Goal: Task Accomplishment & Management: Manage account settings

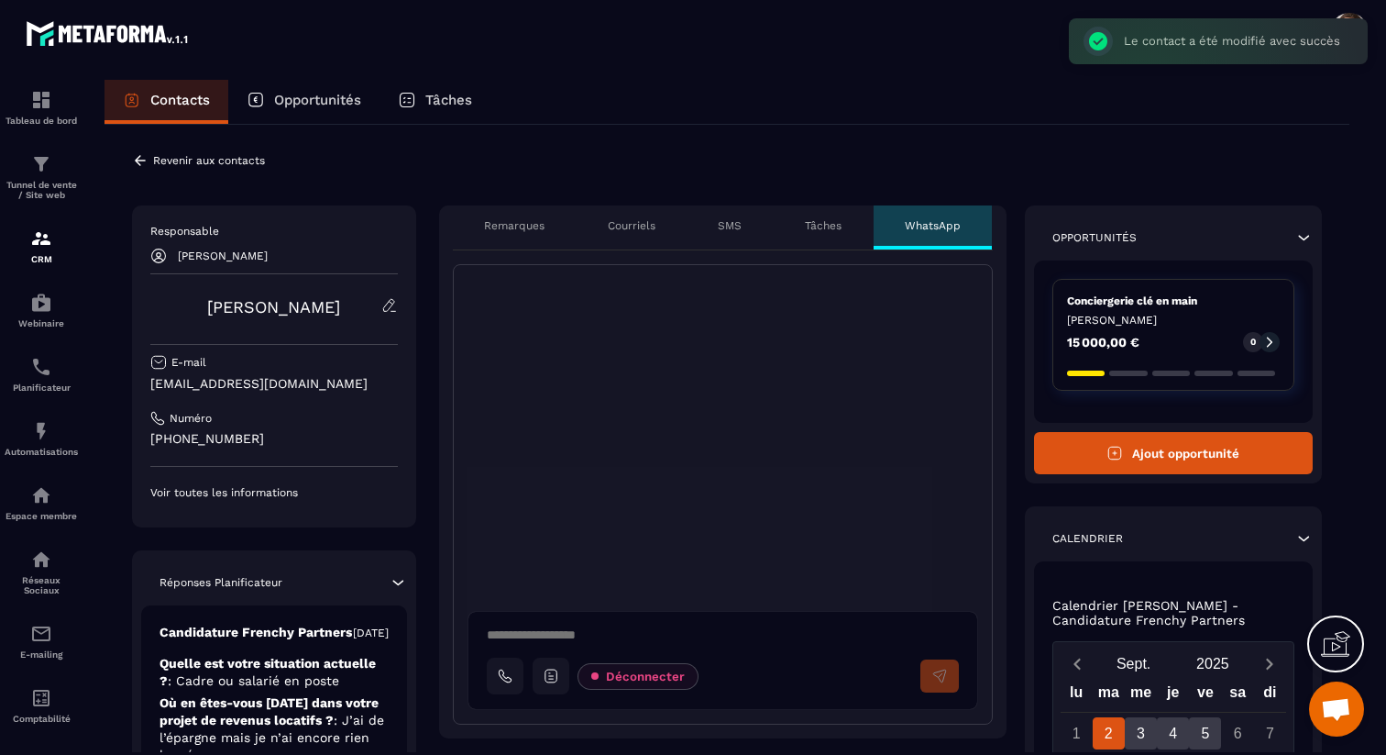
click at [552, 679] on icon at bounding box center [551, 676] width 17 height 17
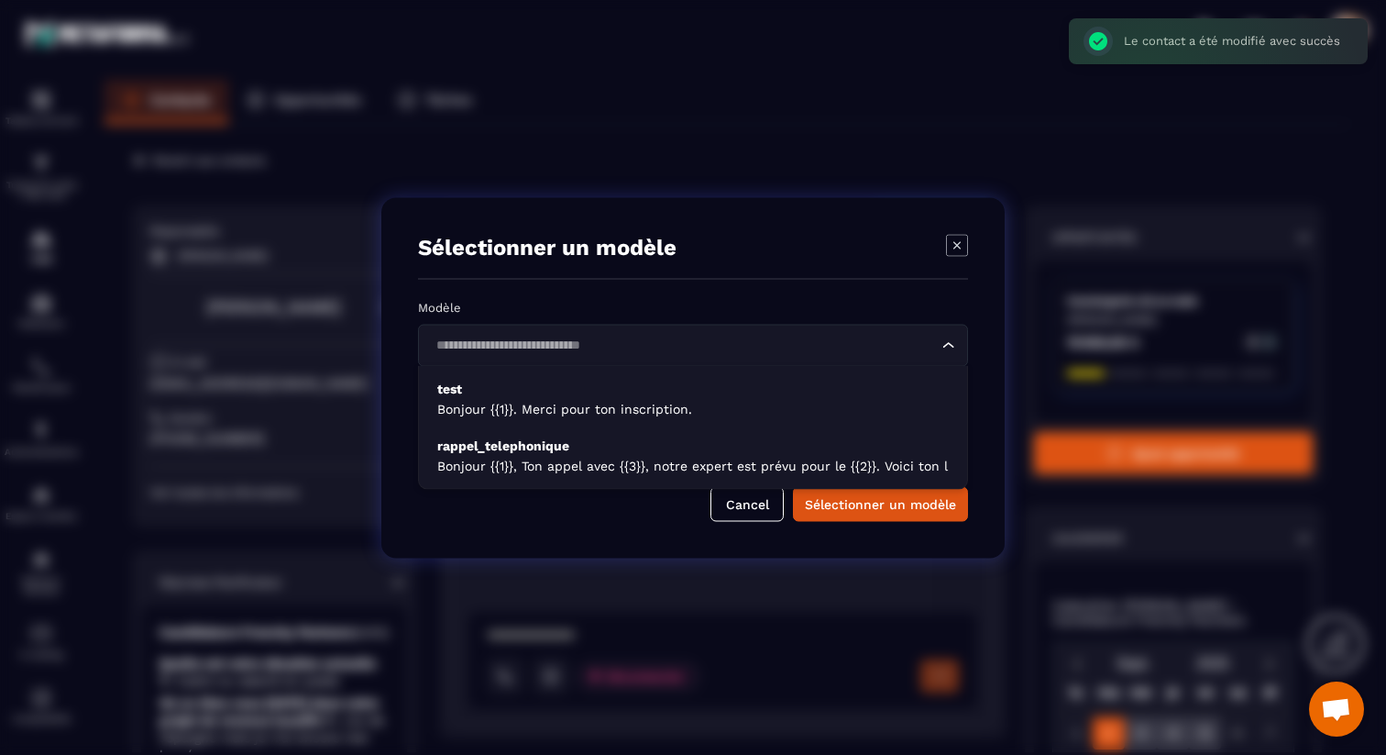
click at [661, 350] on input "Search for option" at bounding box center [684, 345] width 508 height 20
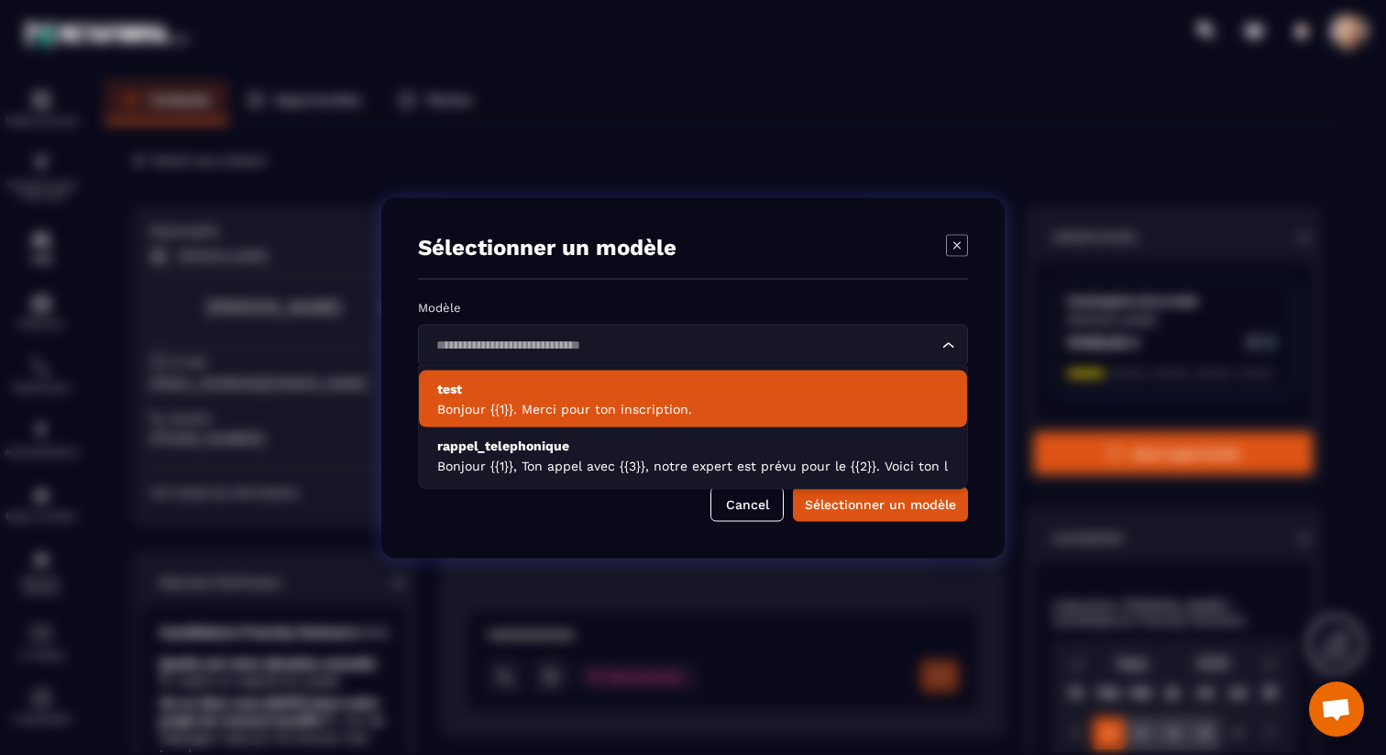
click at [639, 405] on p "Bonjour {{1}}. Merci pour ton inscription." at bounding box center [693, 409] width 512 height 18
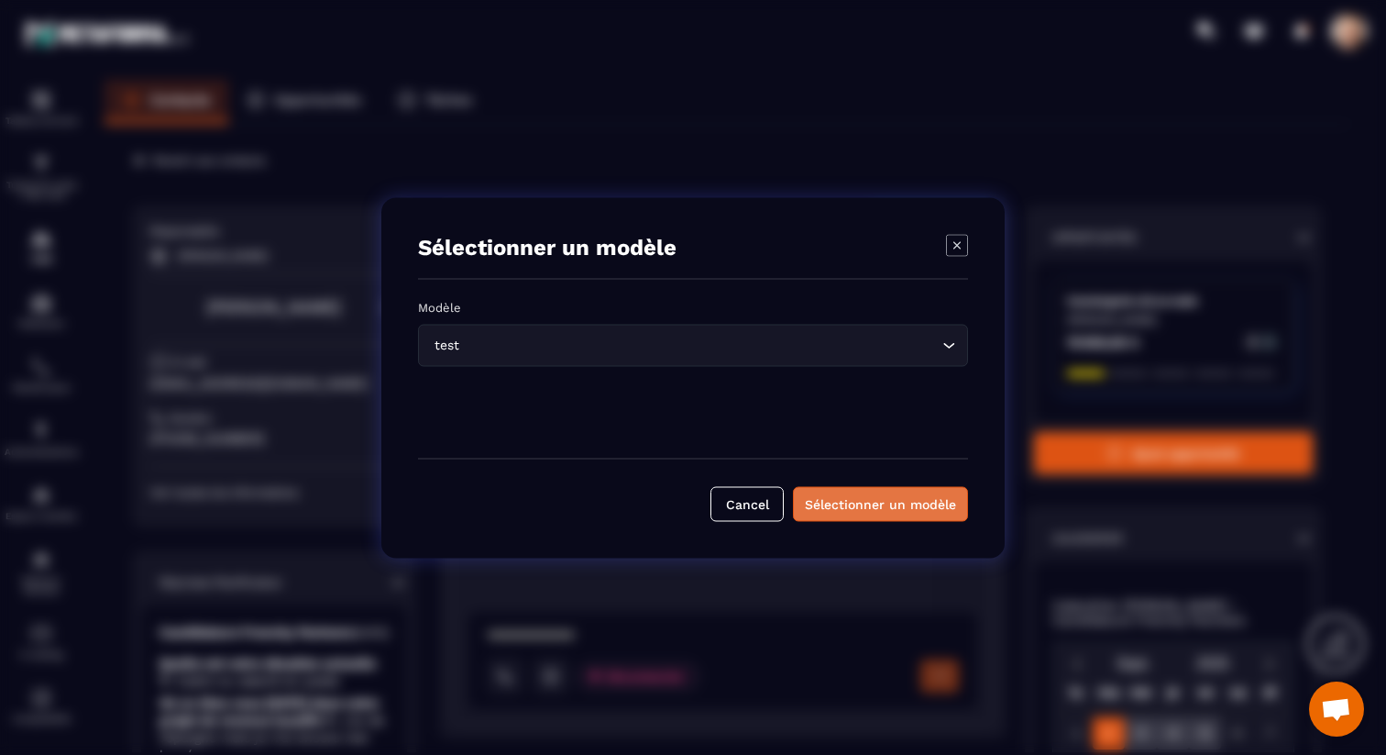
click at [839, 501] on div "Sélectionner un modèle" at bounding box center [880, 503] width 151 height 18
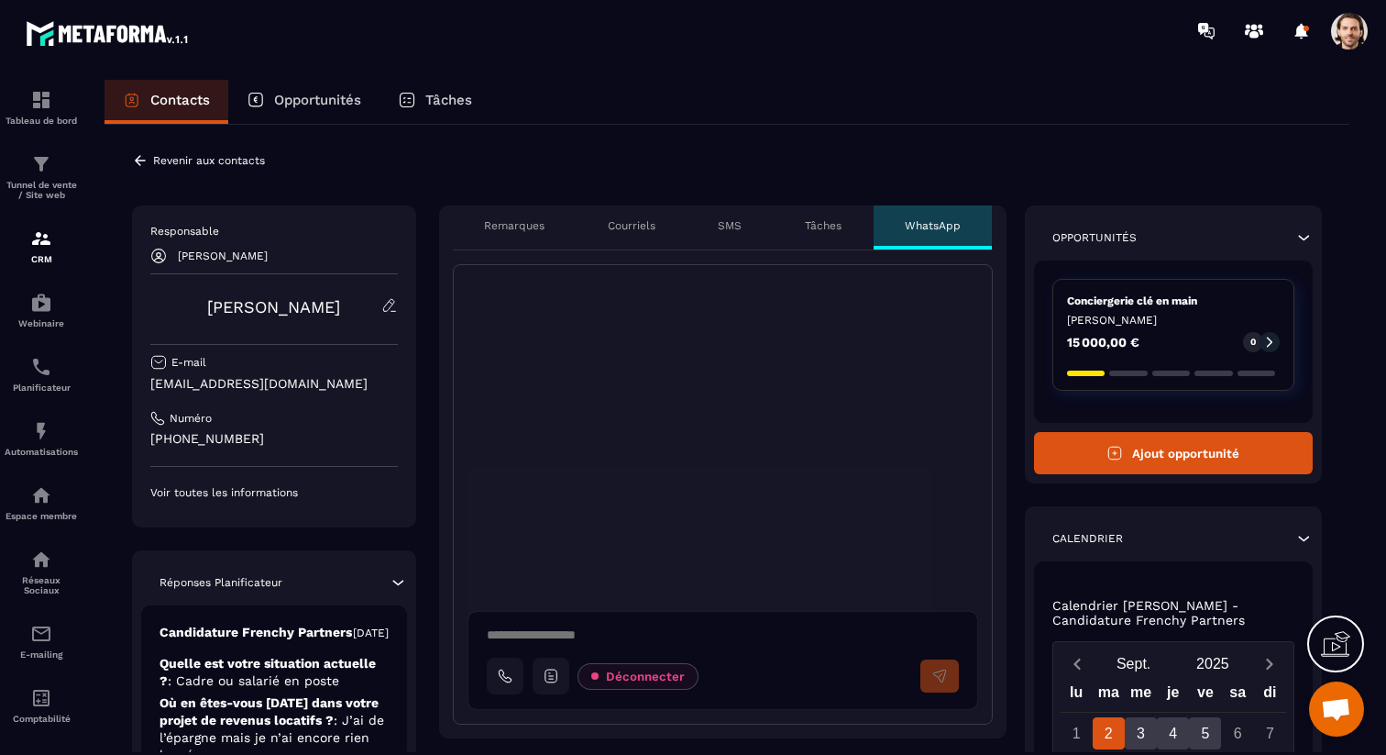
type textarea "**********"
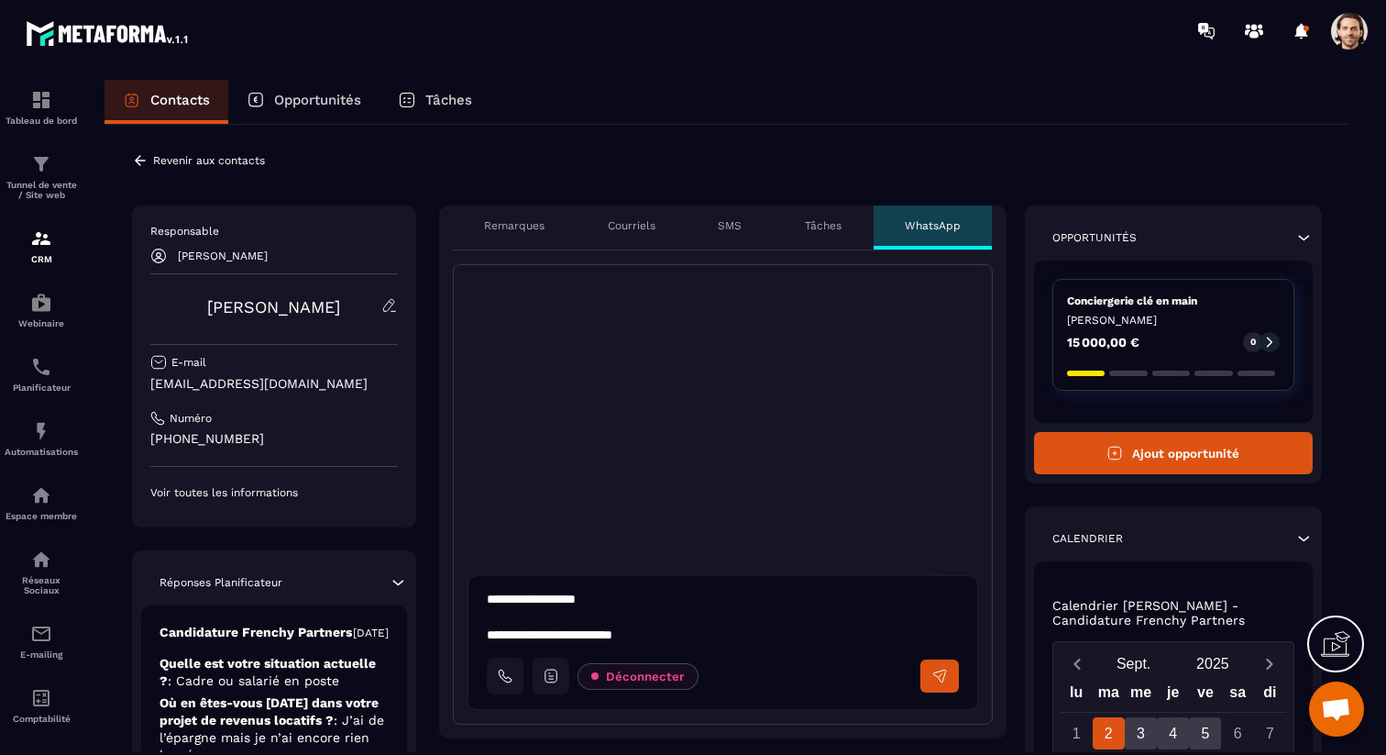
click at [934, 672] on icon at bounding box center [940, 676] width 17 height 17
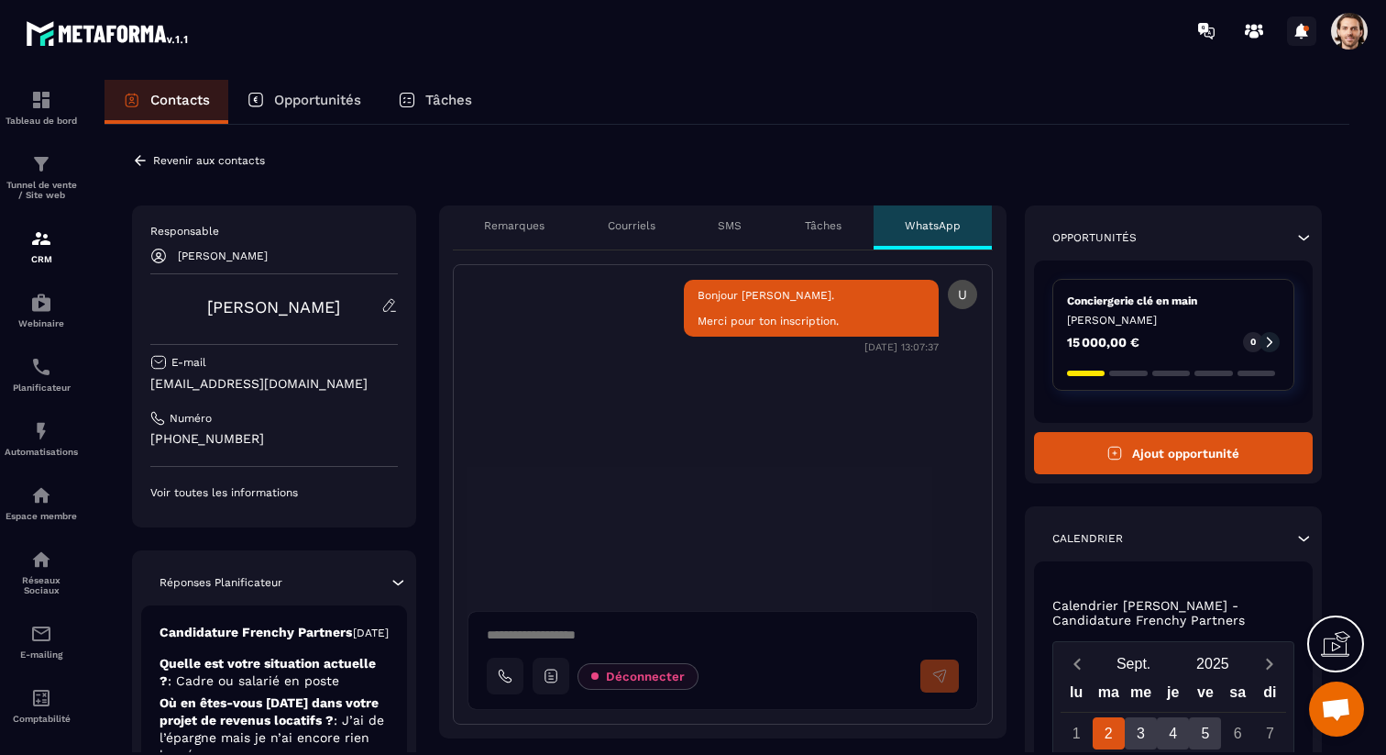
click at [1308, 26] on div at bounding box center [1302, 31] width 37 height 37
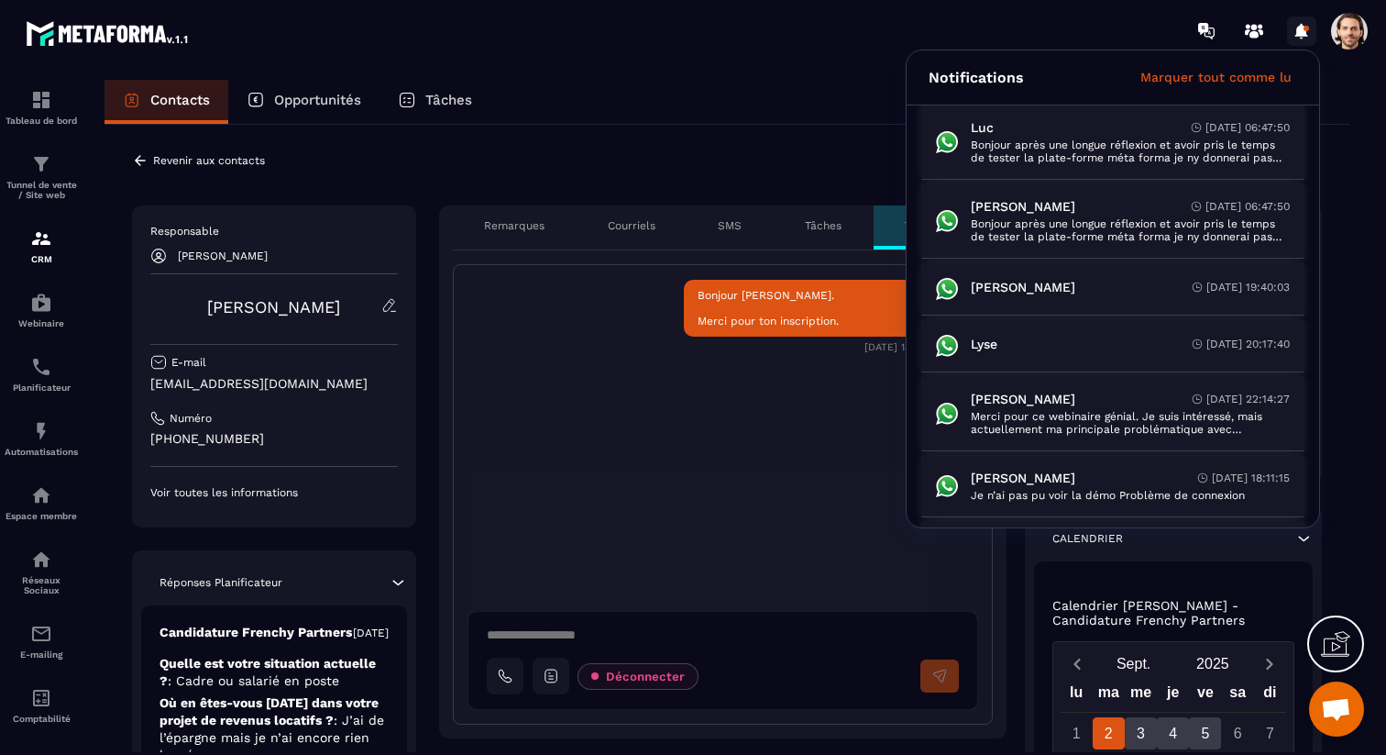
click at [1308, 26] on div at bounding box center [1302, 31] width 37 height 37
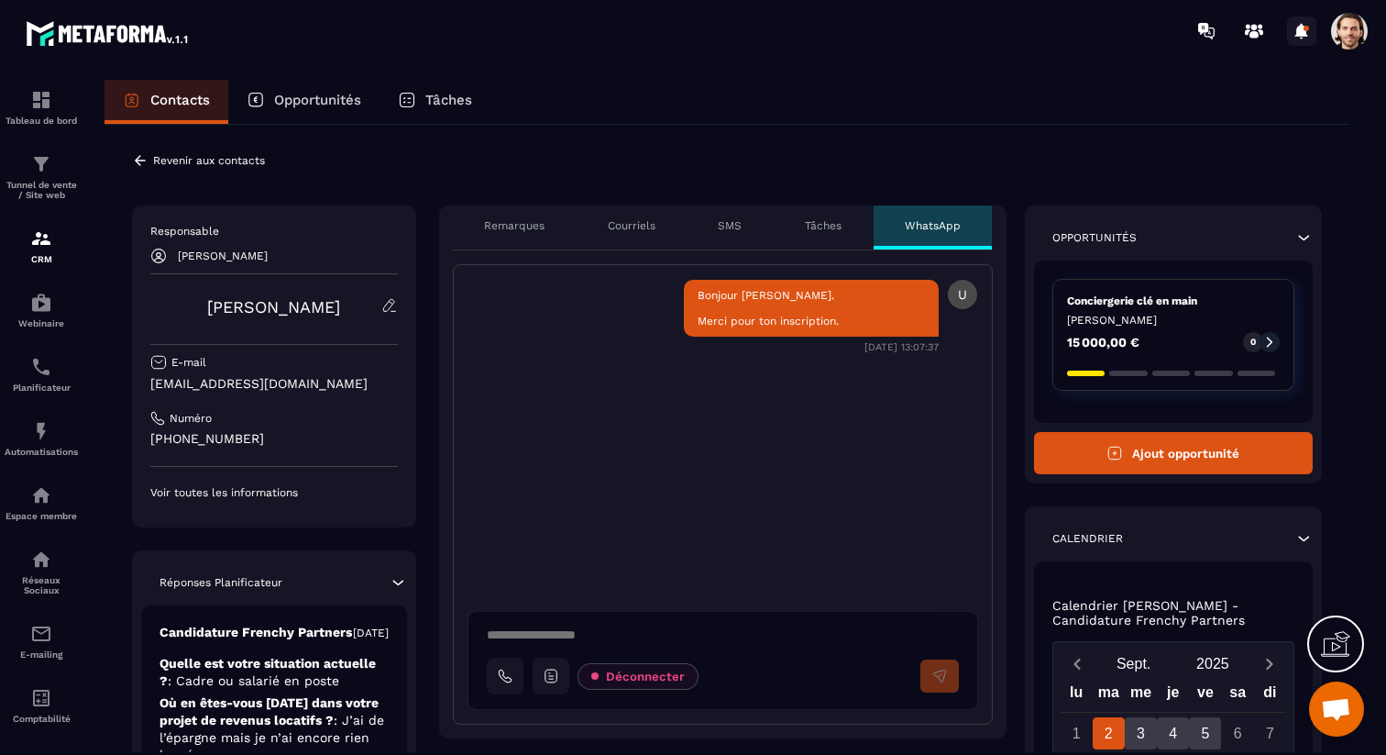
click at [1307, 28] on div at bounding box center [1302, 31] width 37 height 37
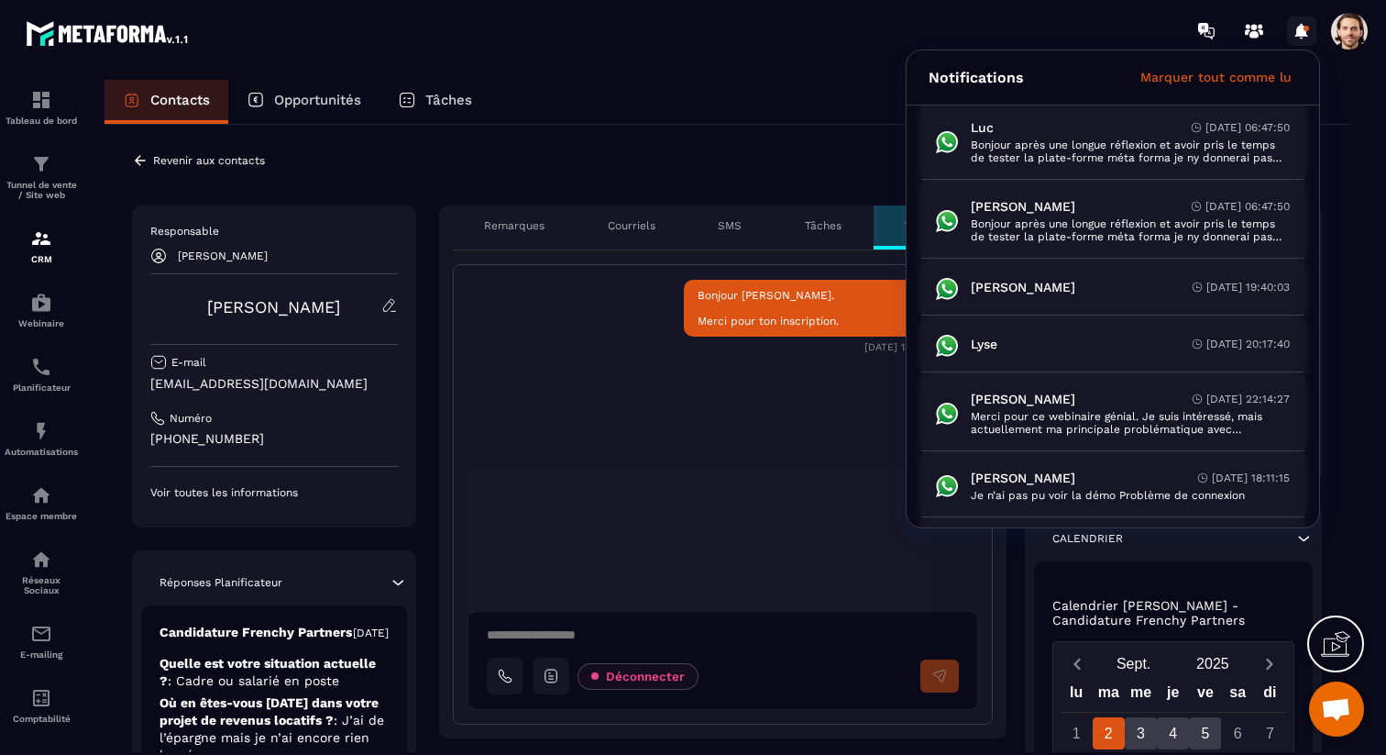
click at [1307, 28] on div at bounding box center [1302, 31] width 37 height 37
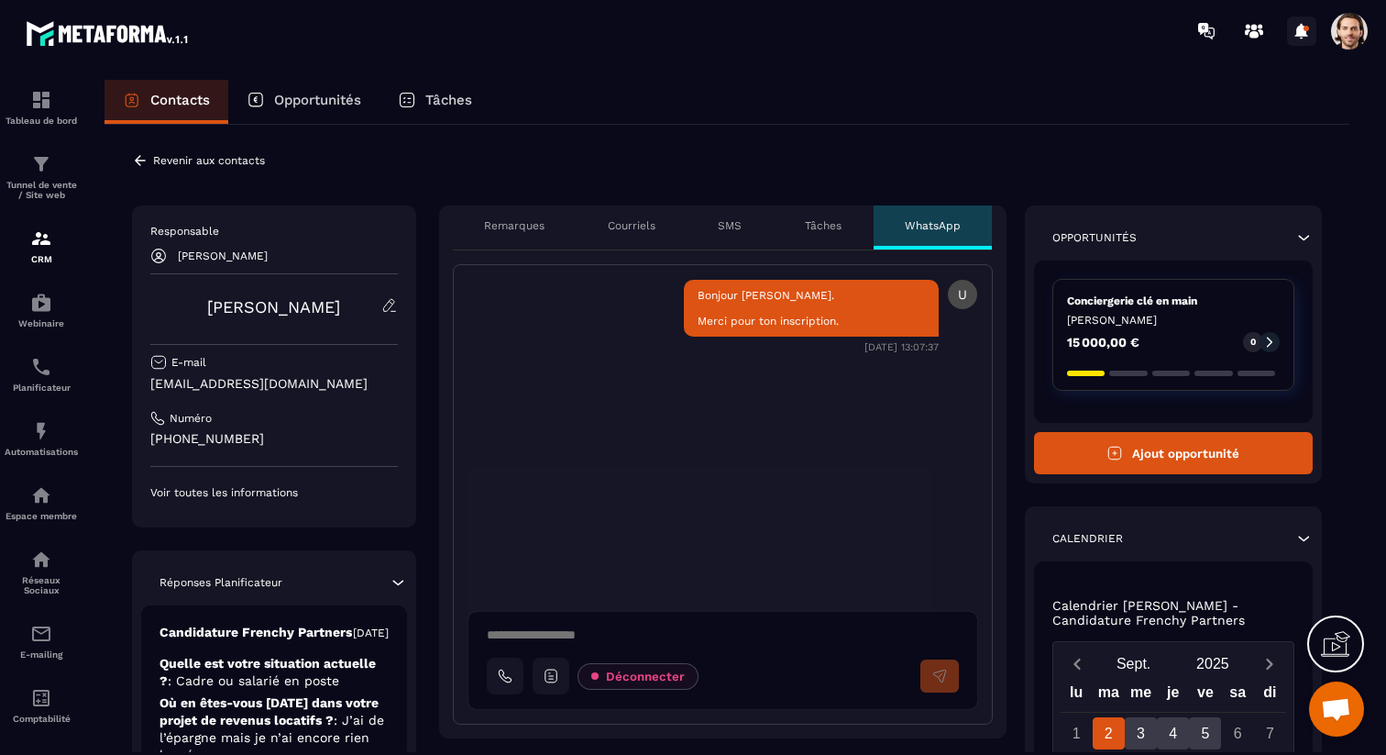
click at [1310, 33] on icon at bounding box center [1301, 31] width 29 height 29
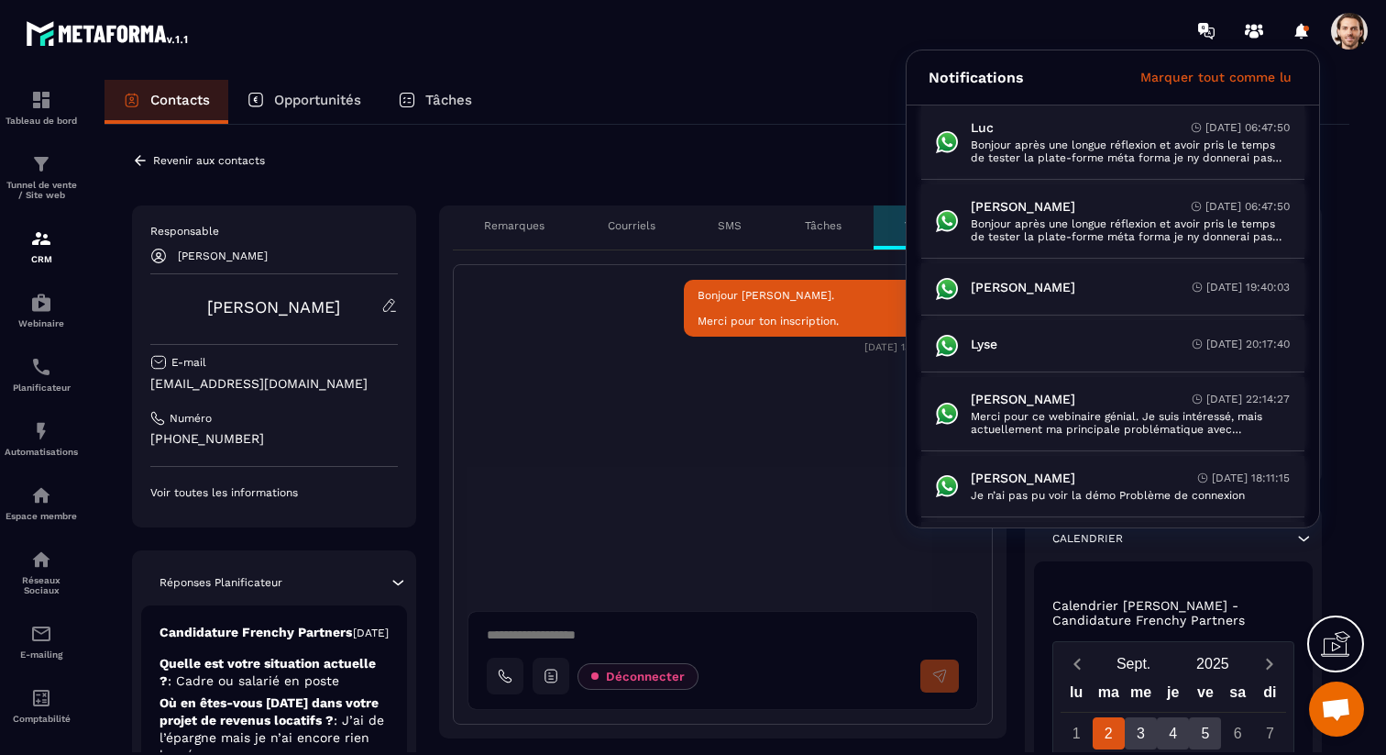
click at [813, 74] on section "Tableau de bord Tunnel de vente / Site web CRM Webinaire Planificateur Automati…" at bounding box center [693, 433] width 1386 height 745
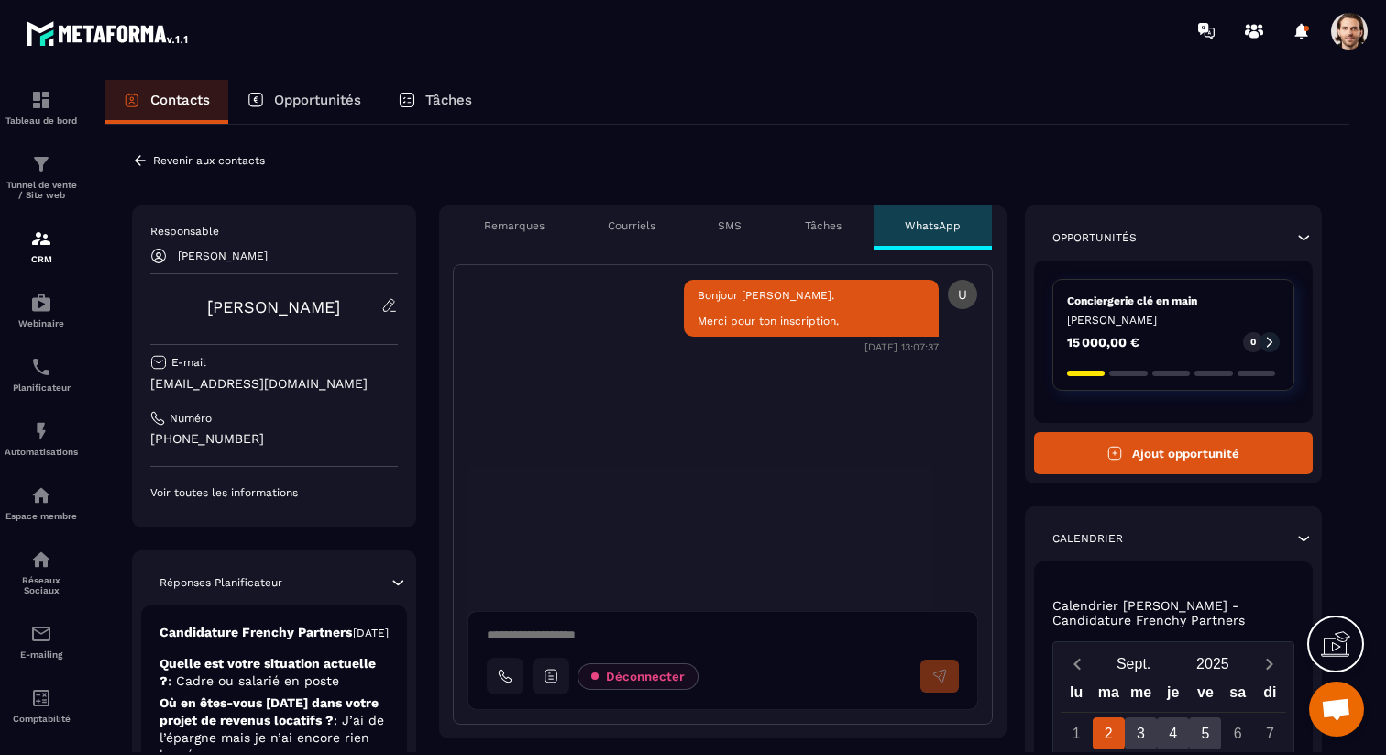
click at [1346, 34] on span at bounding box center [1349, 31] width 37 height 37
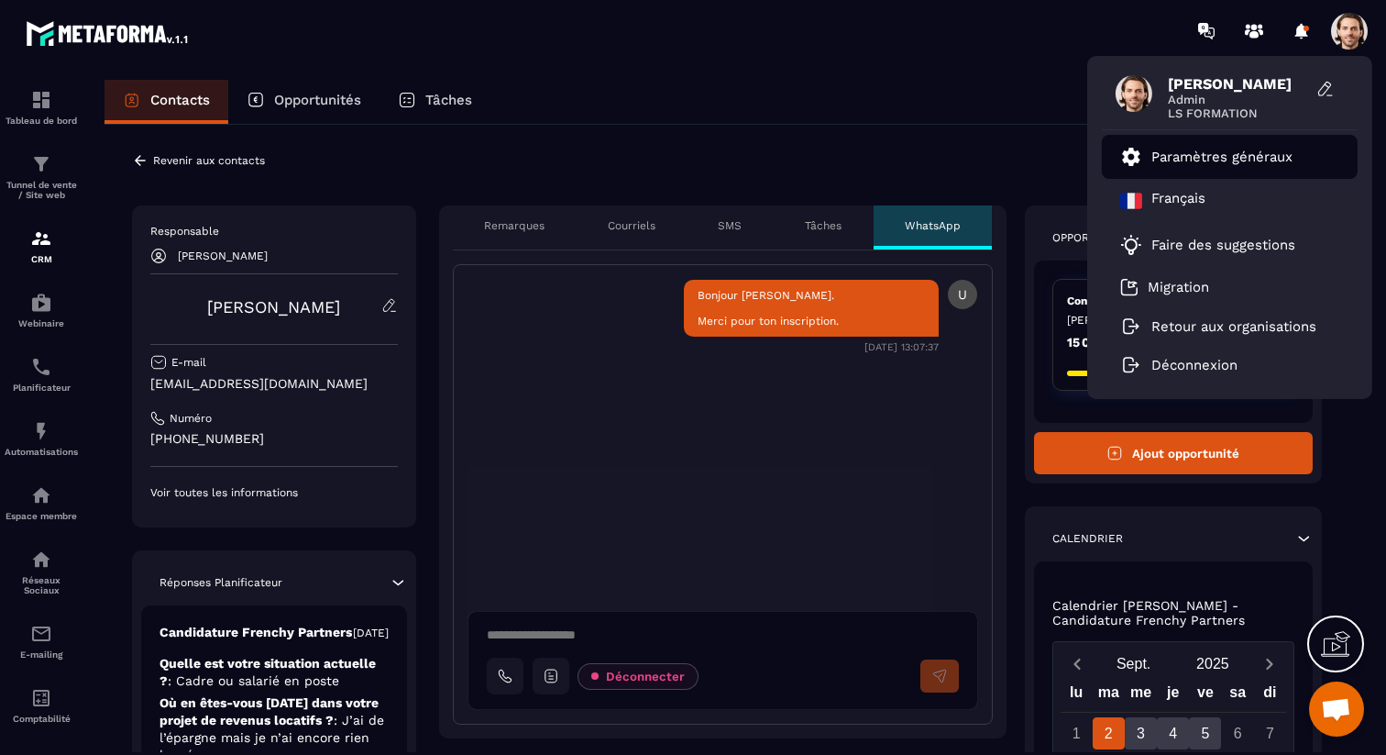
click at [1245, 161] on p "Paramètres généraux" at bounding box center [1222, 157] width 141 height 17
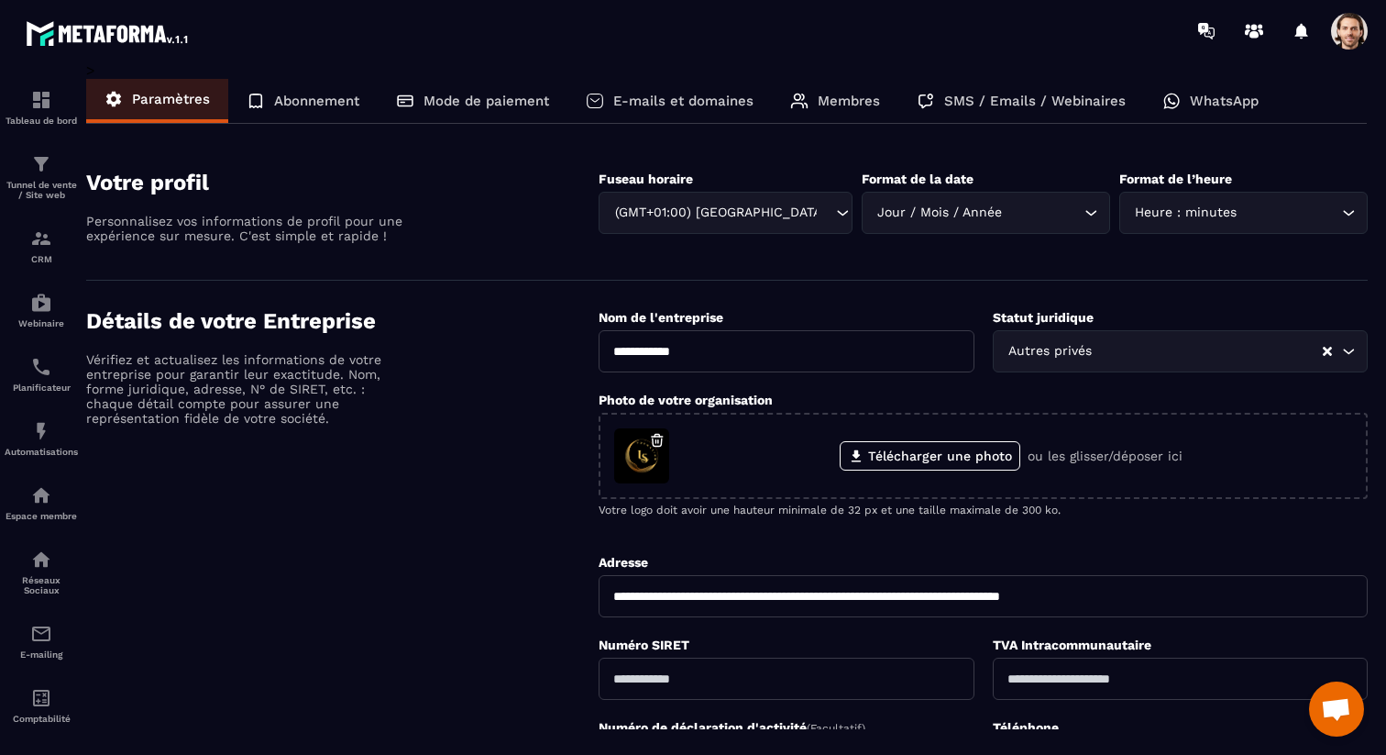
click at [1167, 116] on div "WhatsApp" at bounding box center [1210, 101] width 133 height 44
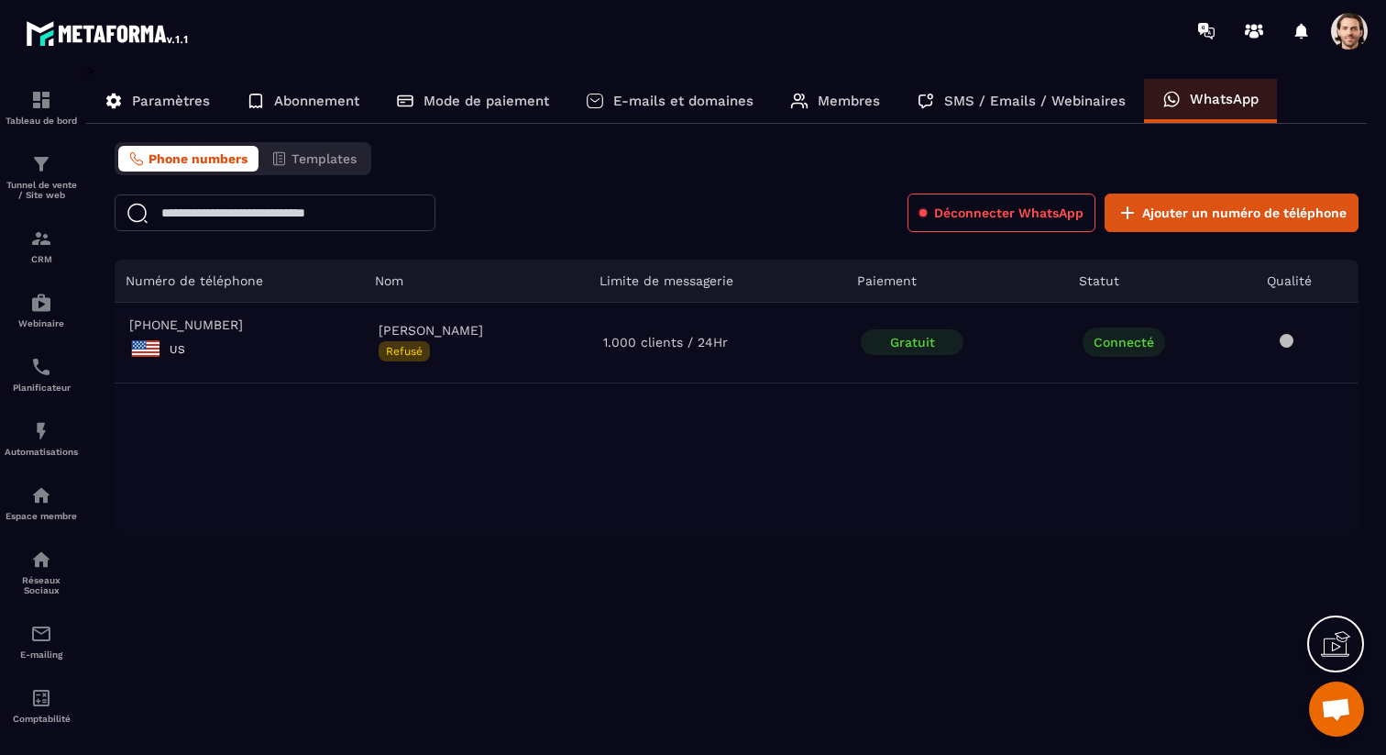
click at [304, 94] on p "Abonnement" at bounding box center [316, 101] width 85 height 17
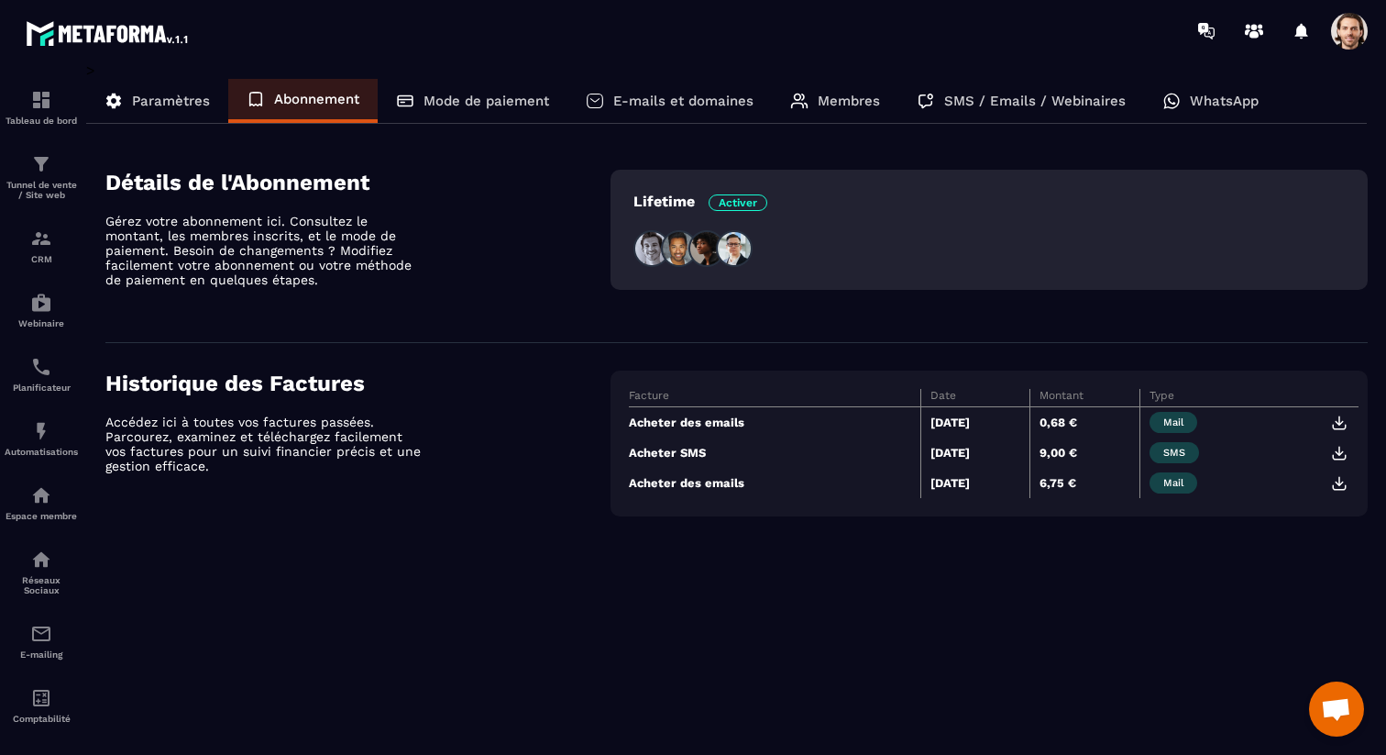
click at [489, 107] on p "Mode de paiement" at bounding box center [487, 101] width 126 height 17
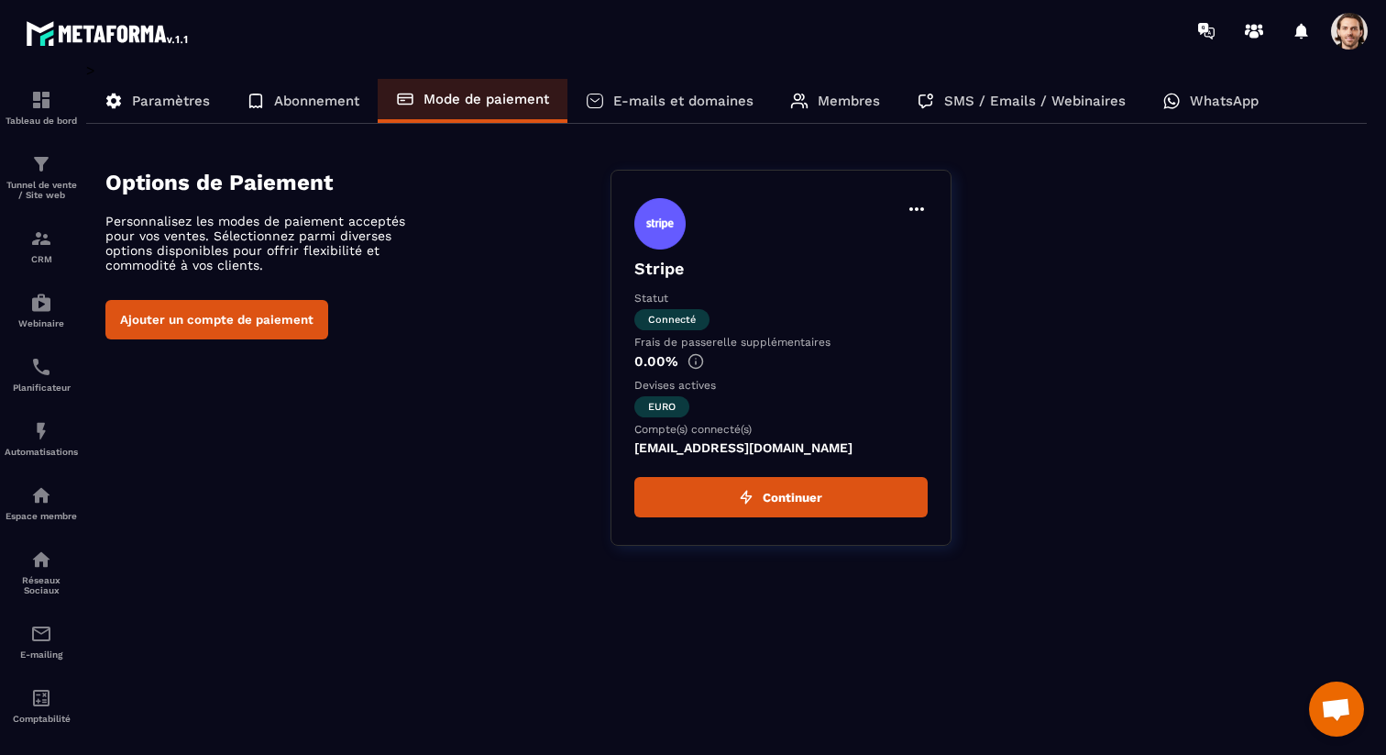
click at [355, 102] on p "Abonnement" at bounding box center [316, 101] width 85 height 17
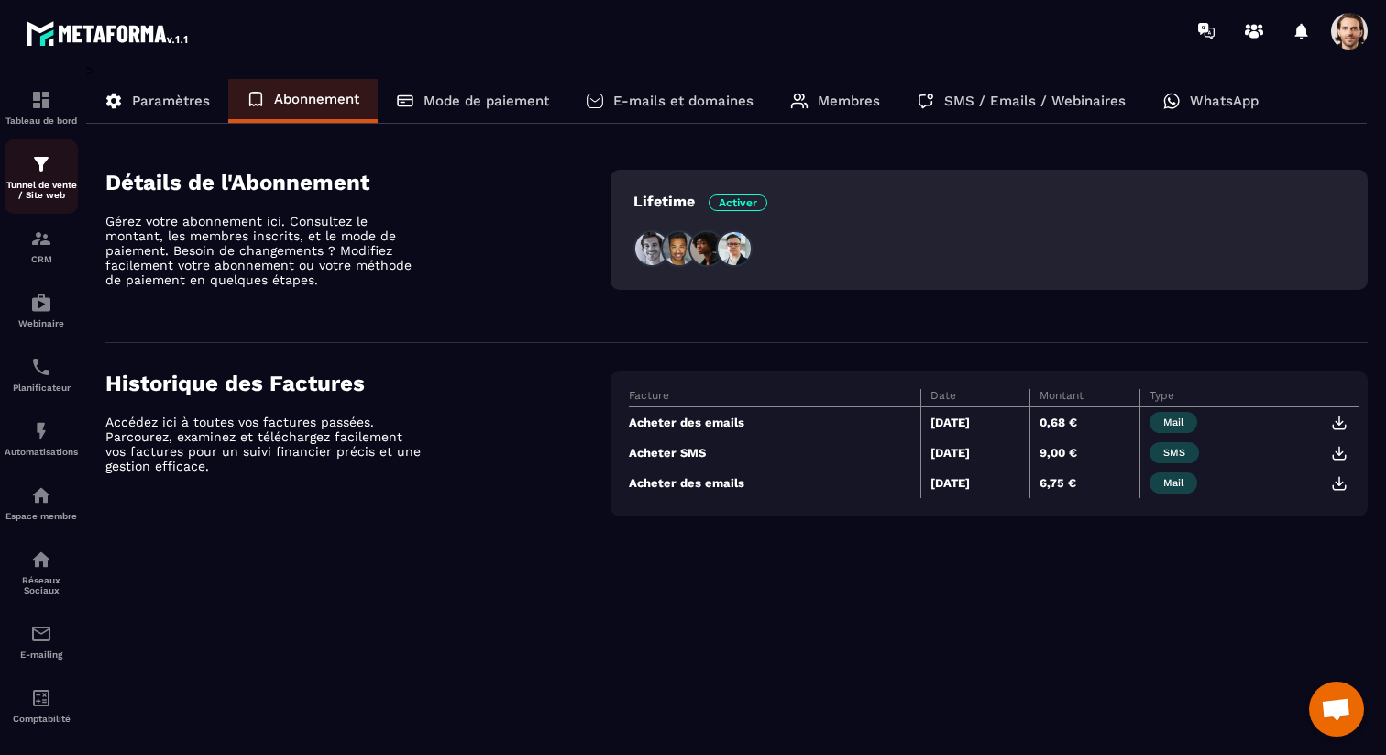
click at [42, 193] on p "Tunnel de vente / Site web" at bounding box center [41, 190] width 73 height 20
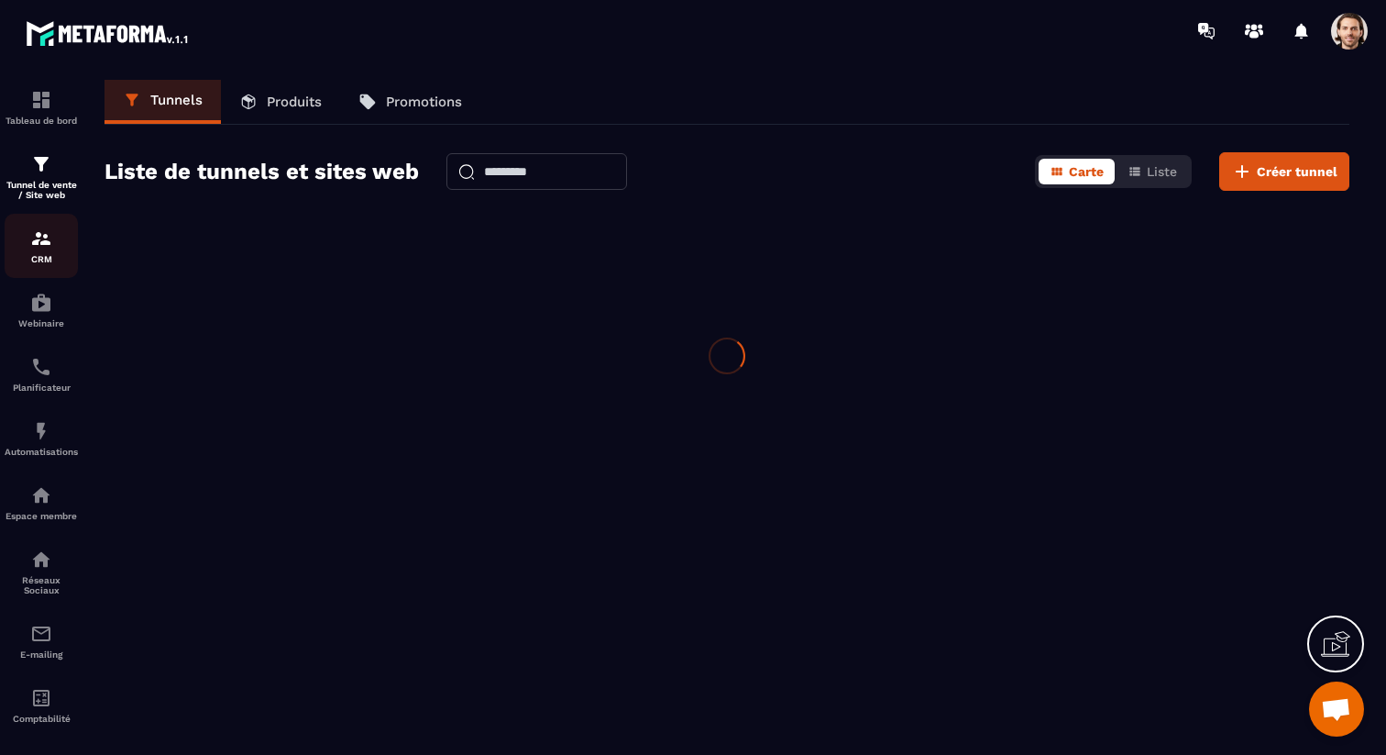
click at [37, 243] on img at bounding box center [41, 238] width 22 height 22
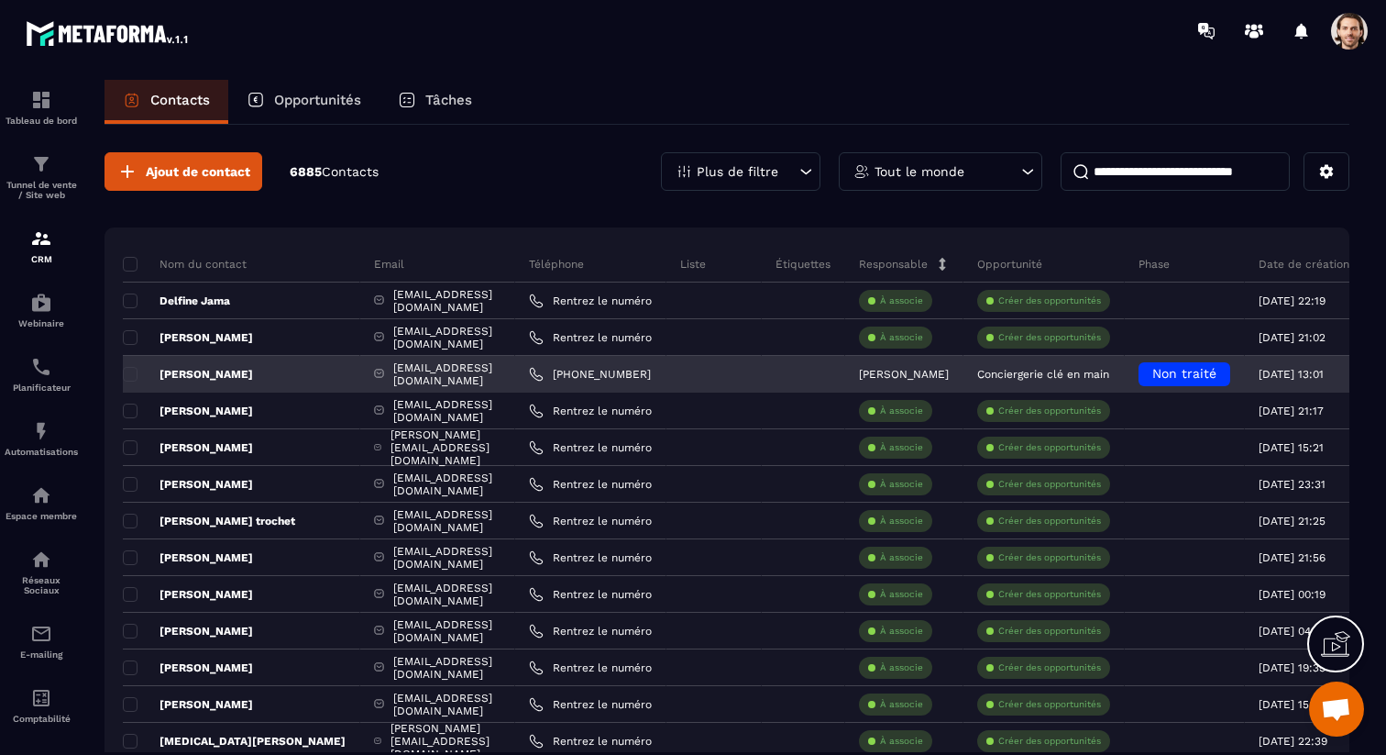
click at [207, 370] on p "[PERSON_NAME]" at bounding box center [188, 374] width 130 height 15
